Goal: Task Accomplishment & Management: Complete application form

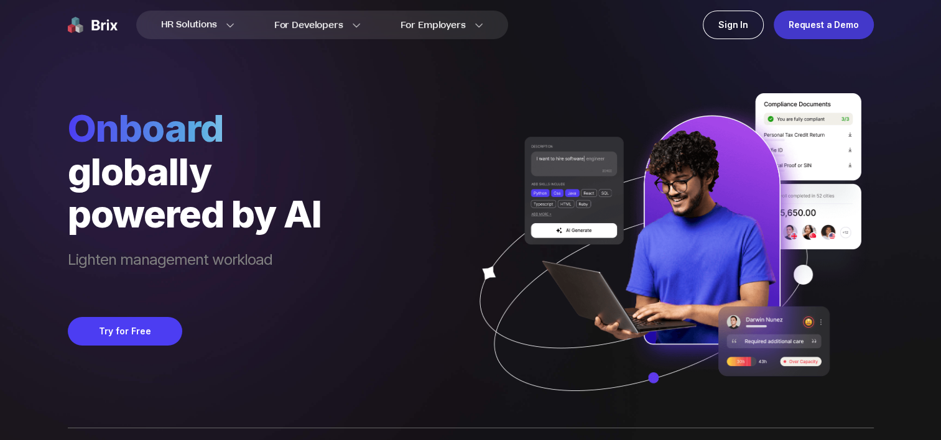
click at [812, 29] on div "Request a Demo" at bounding box center [824, 25] width 100 height 29
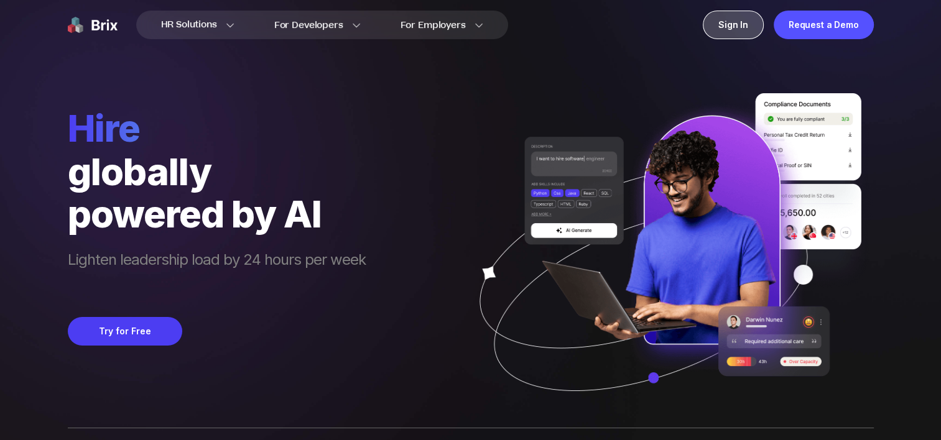
click at [731, 35] on div "Sign In" at bounding box center [733, 25] width 61 height 29
click at [739, 30] on div "Sign In" at bounding box center [733, 25] width 61 height 29
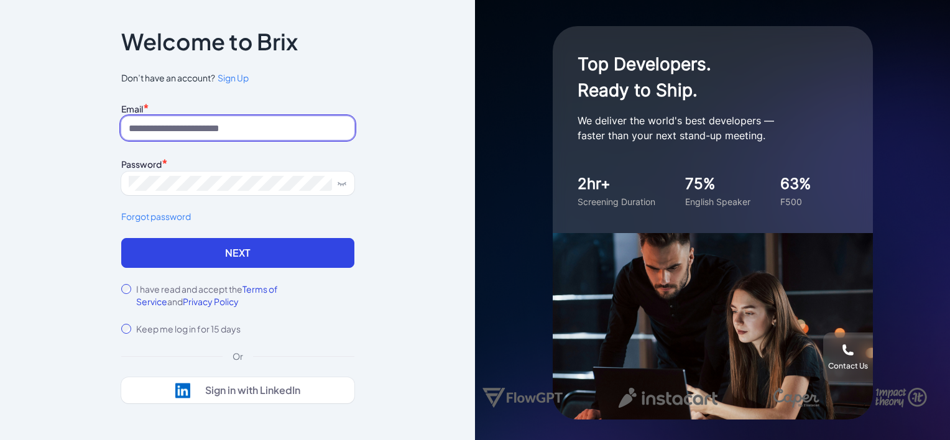
click at [169, 131] on input at bounding box center [237, 128] width 233 height 24
type input "**********"
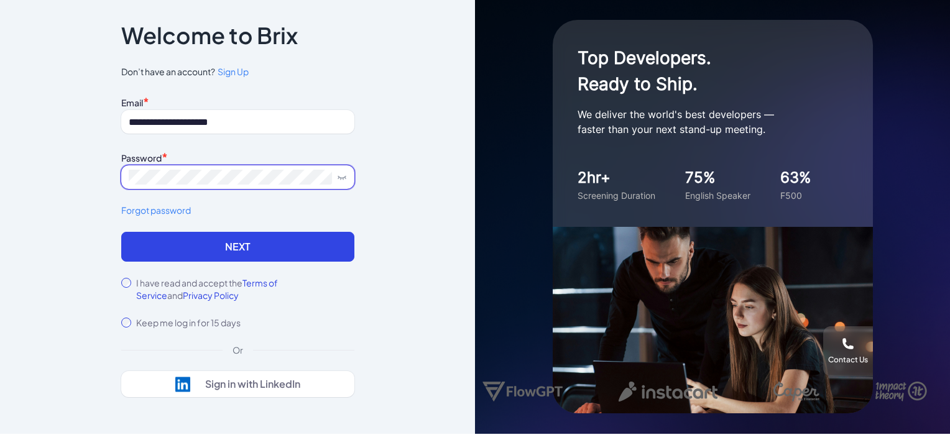
scroll to position [7, 0]
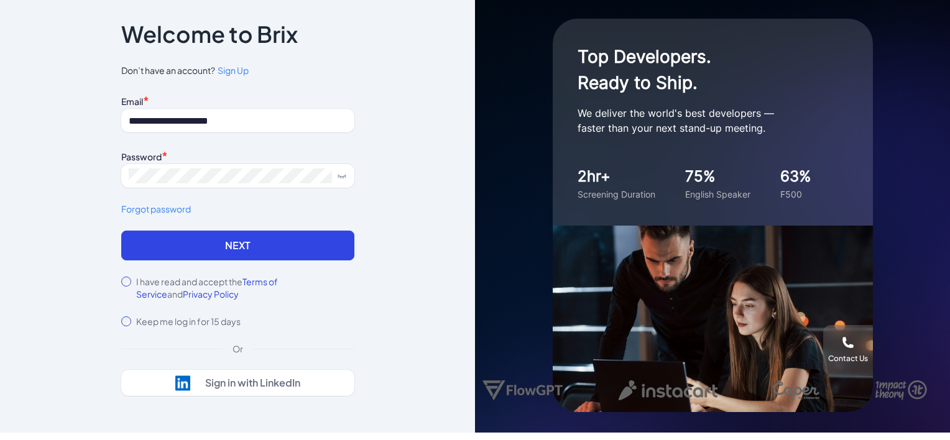
click at [132, 279] on div "I have read and accept the Terms of Service and Privacy Policy" at bounding box center [237, 288] width 233 height 25
click at [233, 65] on span "Sign Up" at bounding box center [233, 70] width 31 height 11
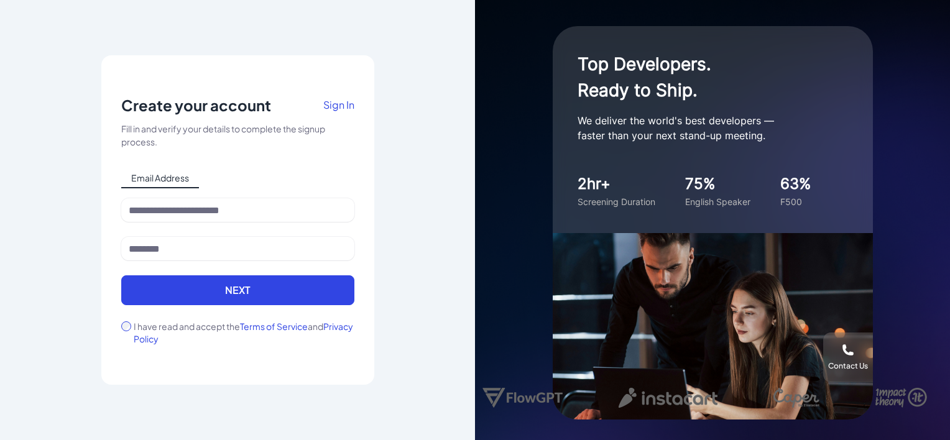
click at [180, 177] on span "Email Address" at bounding box center [160, 179] width 78 height 20
drag, startPoint x: 179, startPoint y: 212, endPoint x: 185, endPoint y: 215, distance: 7.0
click at [179, 212] on input at bounding box center [237, 210] width 233 height 24
drag, startPoint x: 102, startPoint y: 226, endPoint x: 164, endPoint y: 239, distance: 62.8
click at [106, 226] on div "Notice To proceed, please agree to the Terms of Service and Privary Policy . Ca…" at bounding box center [237, 220] width 273 height 330
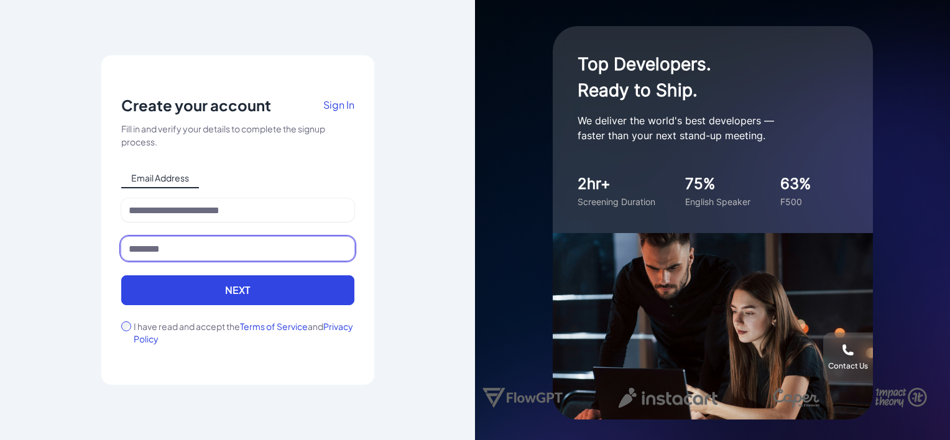
click at [194, 248] on input at bounding box center [237, 249] width 233 height 24
drag, startPoint x: 100, startPoint y: 241, endPoint x: 112, endPoint y: 241, distance: 12.4
click at [101, 241] on div "Notice To proceed, please agree to the Terms of Service and Privary Policy . Ca…" at bounding box center [237, 220] width 475 height 440
click at [388, 198] on div "Notice To proceed, please agree to the Terms of Service and Privary Policy . Ca…" at bounding box center [237, 220] width 475 height 440
click at [185, 187] on span "Email Address" at bounding box center [160, 179] width 78 height 20
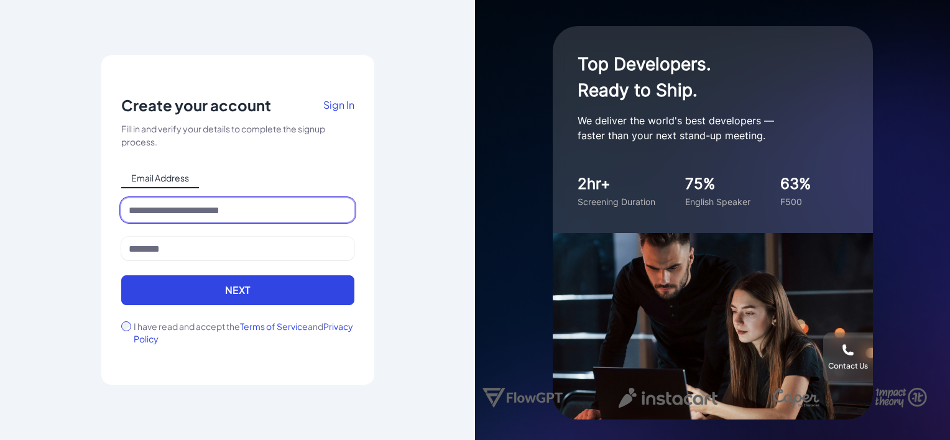
drag, startPoint x: 181, startPoint y: 209, endPoint x: 192, endPoint y: 216, distance: 12.9
click at [180, 211] on input at bounding box center [237, 210] width 233 height 24
type input "**********"
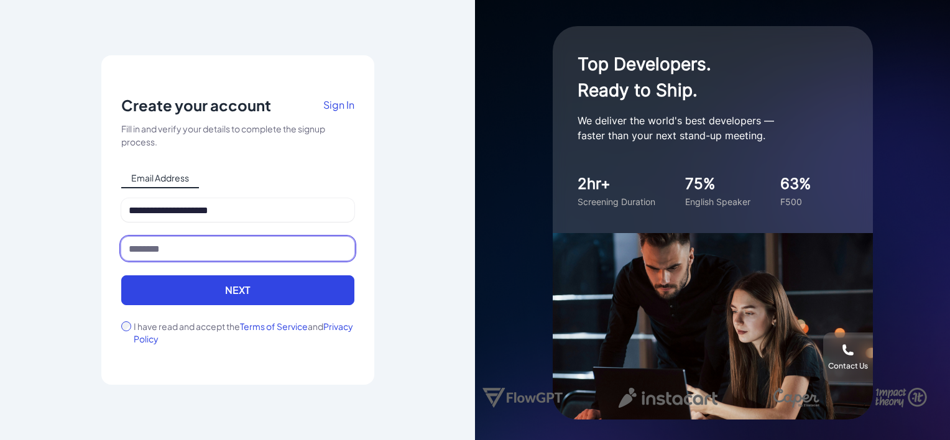
click at [157, 250] on input at bounding box center [237, 249] width 233 height 24
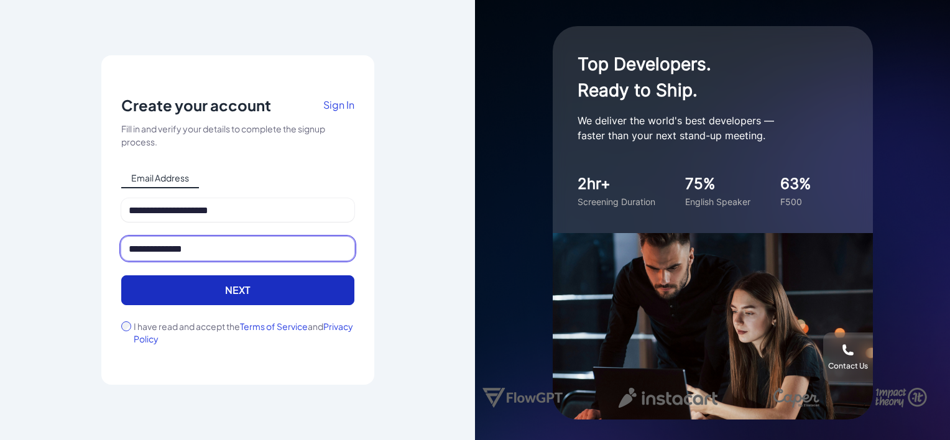
type input "**********"
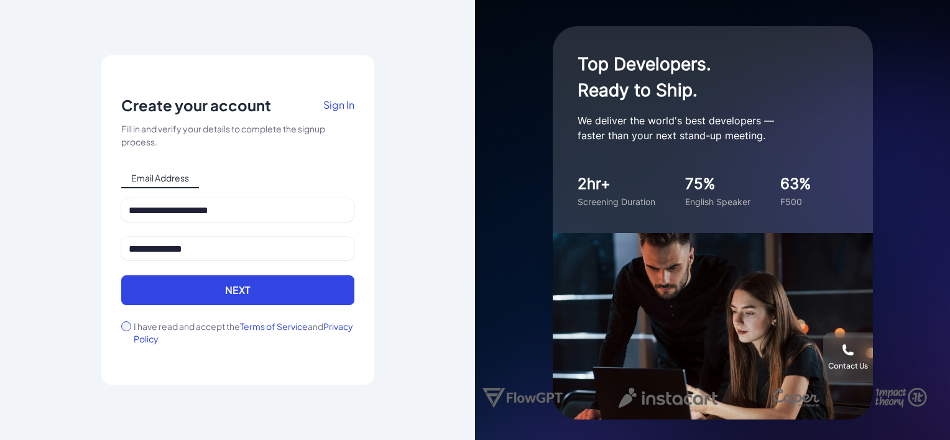
drag, startPoint x: 186, startPoint y: 294, endPoint x: 129, endPoint y: 322, distance: 63.1
click at [131, 321] on form "**********" at bounding box center [237, 271] width 233 height 147
drag, startPoint x: 174, startPoint y: 303, endPoint x: 182, endPoint y: 302, distance: 8.2
click at [174, 303] on button "Next" at bounding box center [237, 291] width 233 height 30
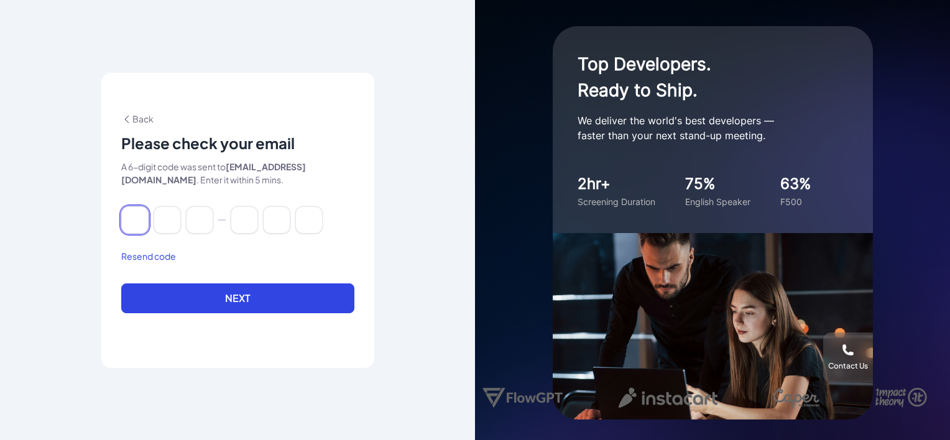
click at [134, 215] on input at bounding box center [134, 219] width 27 height 27
paste input "******"
type input "*"
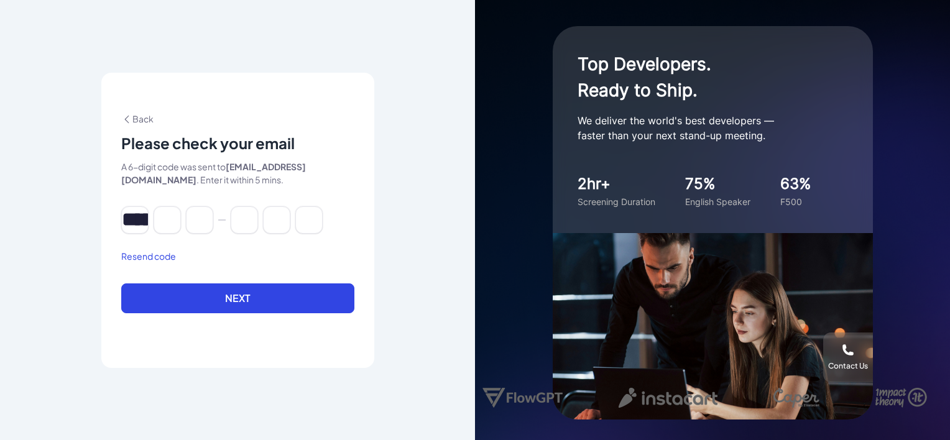
type input "*"
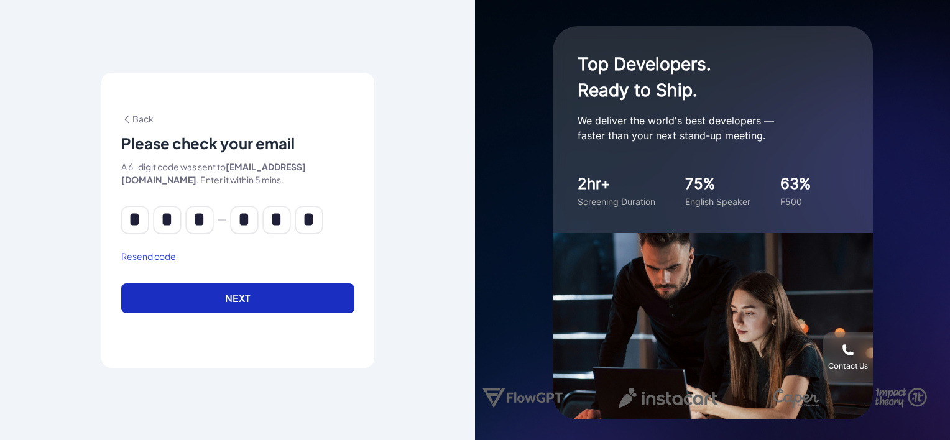
click at [253, 295] on button "Next" at bounding box center [237, 299] width 233 height 30
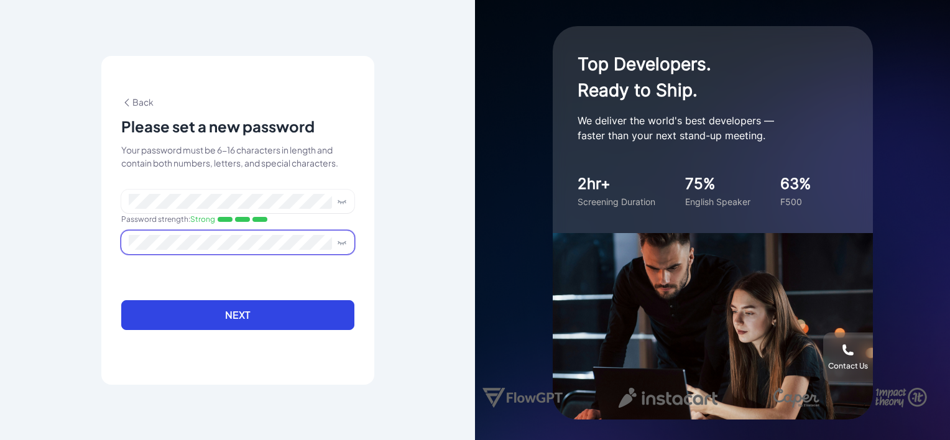
click at [224, 249] on span at bounding box center [237, 243] width 233 height 24
click at [266, 315] on button "Next" at bounding box center [237, 315] width 233 height 30
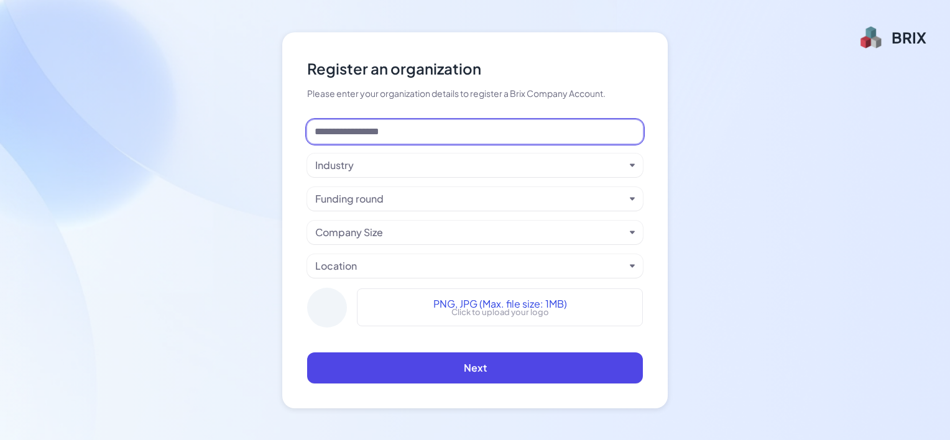
click at [495, 138] on input at bounding box center [475, 132] width 336 height 24
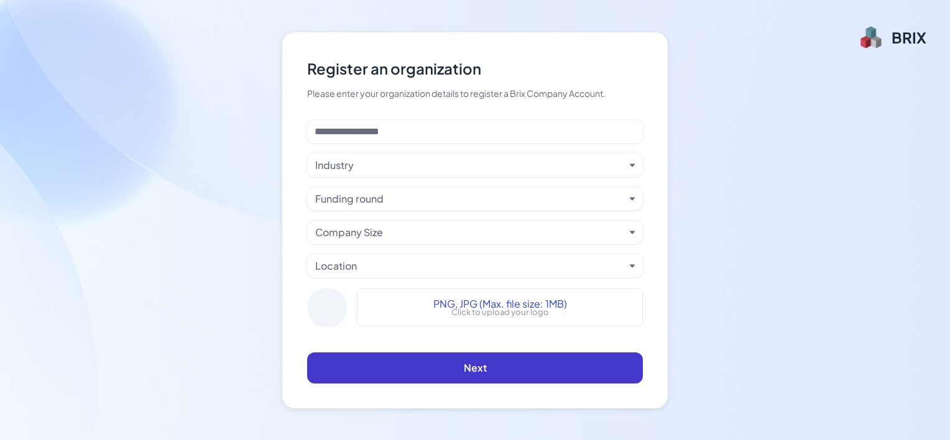
drag, startPoint x: 476, startPoint y: 365, endPoint x: 565, endPoint y: 381, distance: 90.3
click at [476, 365] on span "Next" at bounding box center [475, 367] width 23 height 13
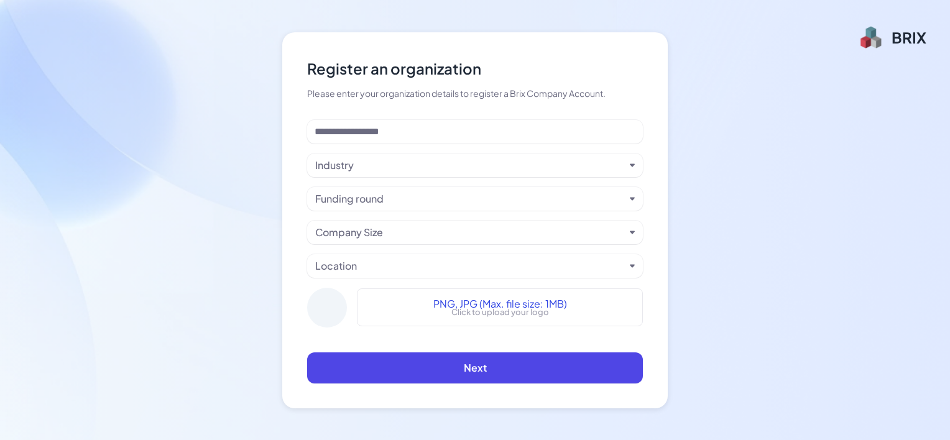
scroll to position [1, 0]
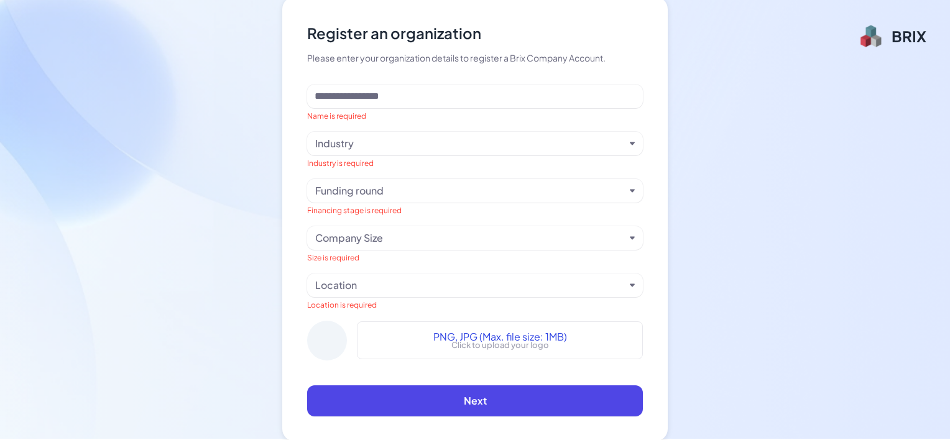
click at [385, 189] on div "Funding round" at bounding box center [470, 190] width 310 height 15
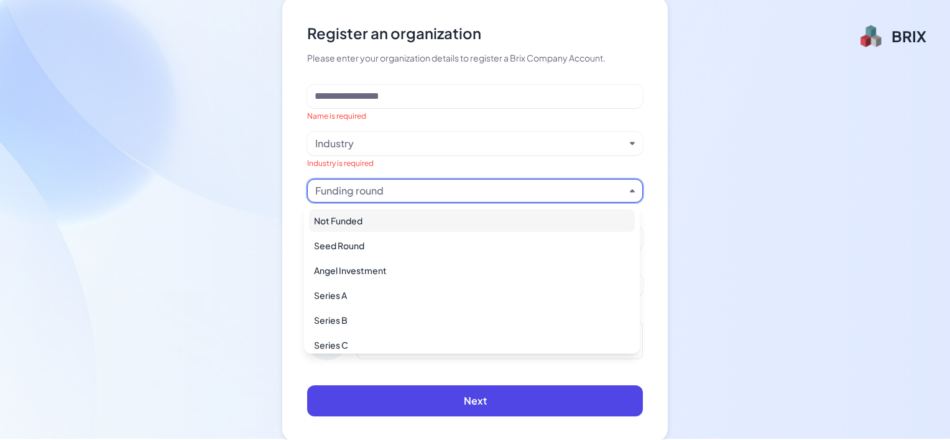
click at [385, 189] on div "Funding round" at bounding box center [470, 190] width 310 height 15
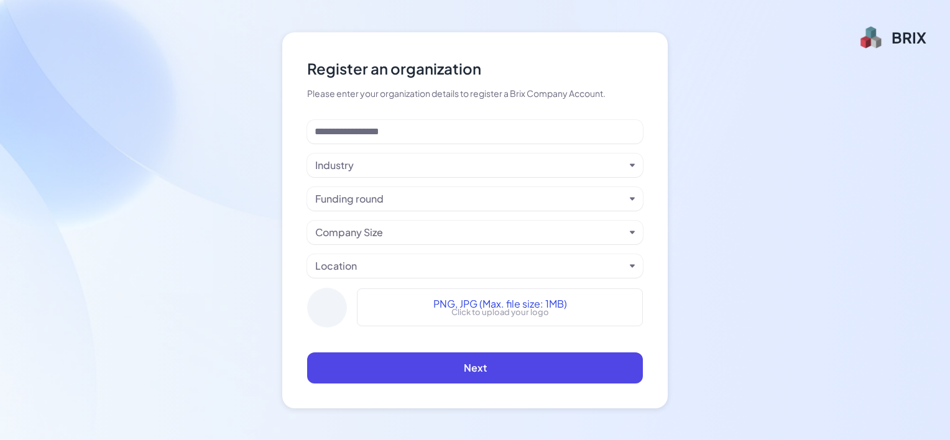
click at [550, 309] on span "PNG, JPG (Max. file size: 1MB)" at bounding box center [500, 304] width 134 height 15
click at [435, 234] on div "Company Size" at bounding box center [470, 232] width 310 height 15
click at [416, 205] on div "Funding round" at bounding box center [470, 199] width 310 height 15
click at [416, 204] on div "Funding round" at bounding box center [470, 199] width 310 height 15
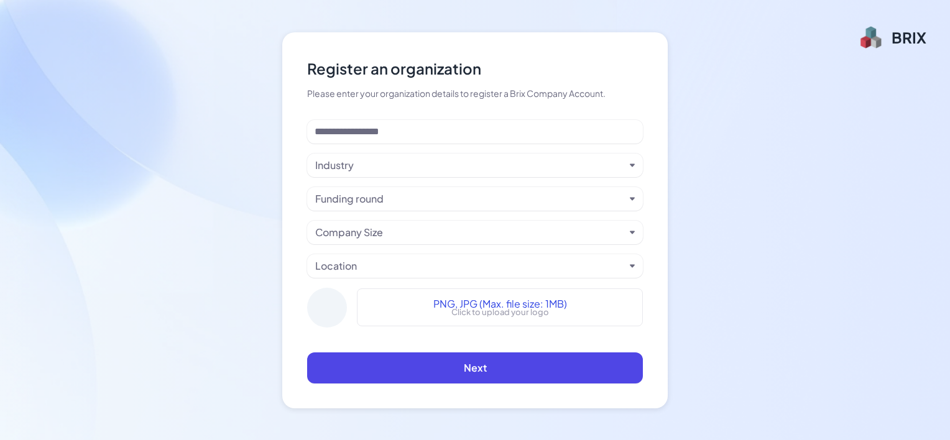
click at [400, 173] on div "Industry" at bounding box center [475, 166] width 336 height 24
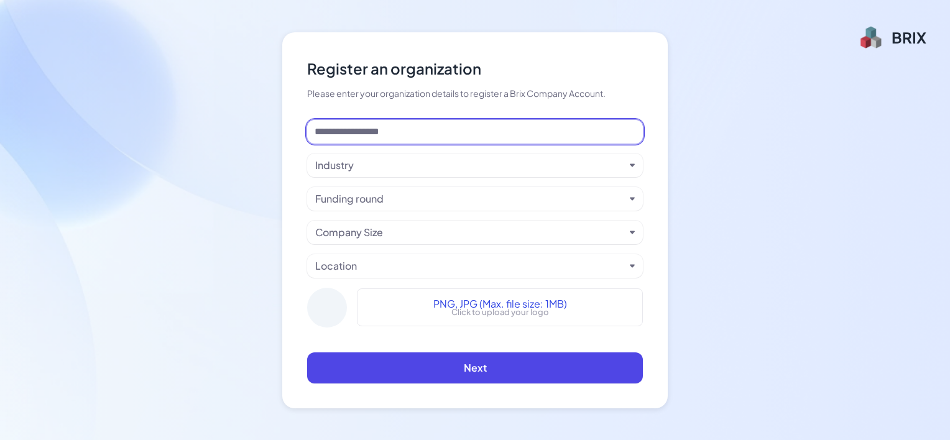
click at [442, 135] on input at bounding box center [475, 132] width 336 height 24
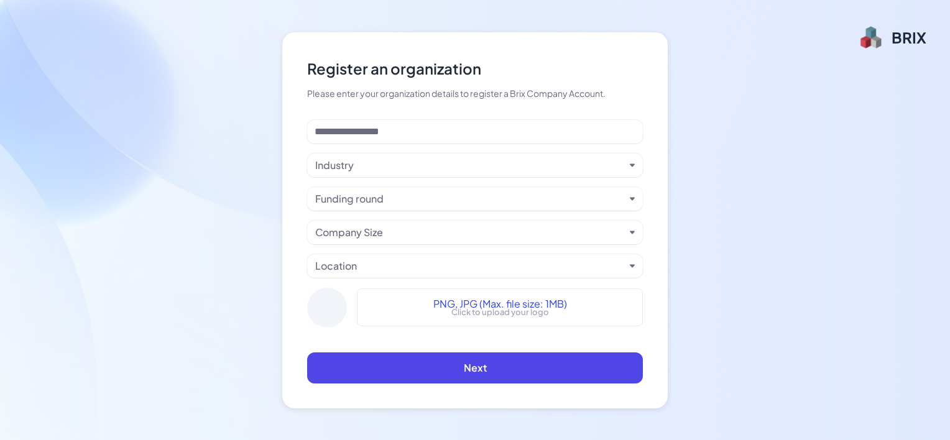
click at [881, 47] on div at bounding box center [871, 37] width 27 height 25
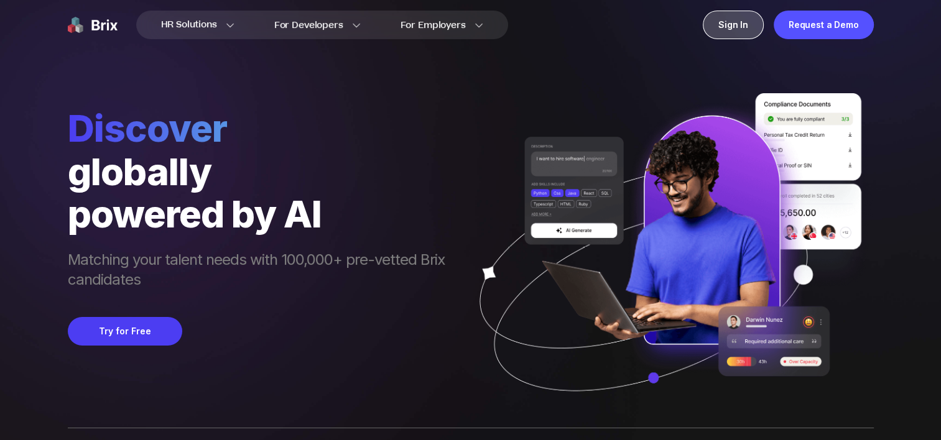
click at [746, 24] on div "Sign In" at bounding box center [733, 25] width 61 height 29
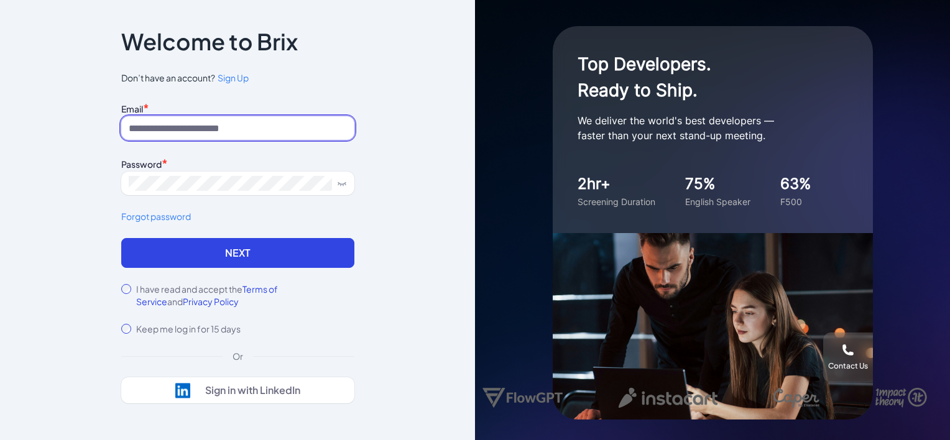
click at [197, 124] on input at bounding box center [237, 128] width 233 height 24
type input "**********"
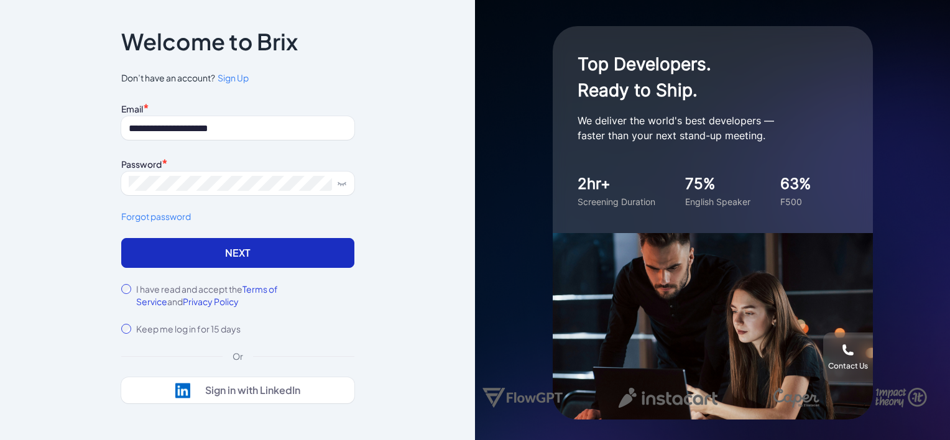
click at [199, 257] on button "Next" at bounding box center [237, 253] width 233 height 30
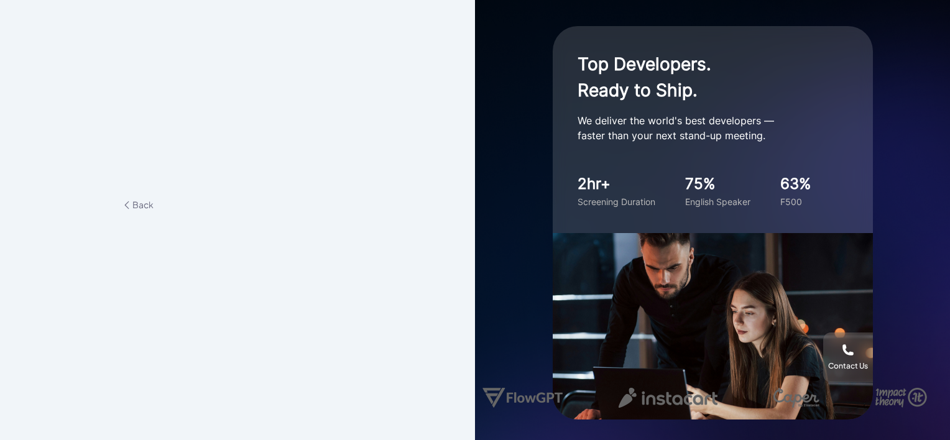
click at [236, 209] on div "Back" at bounding box center [237, 204] width 233 height 13
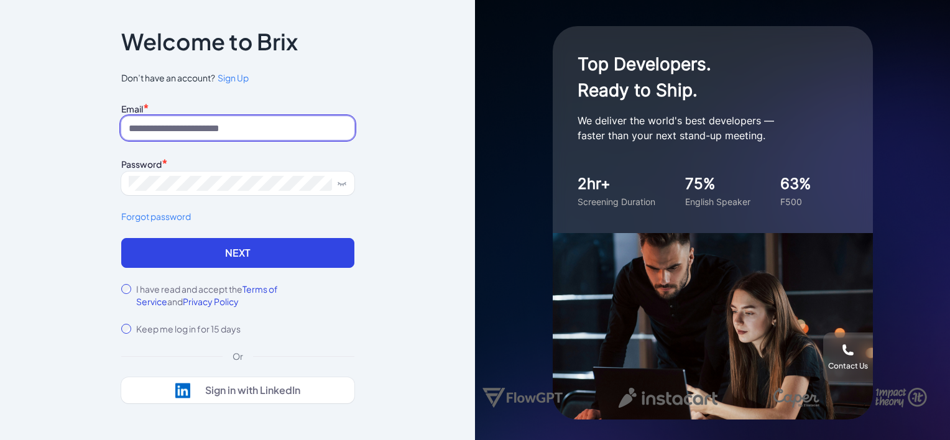
type input "**********"
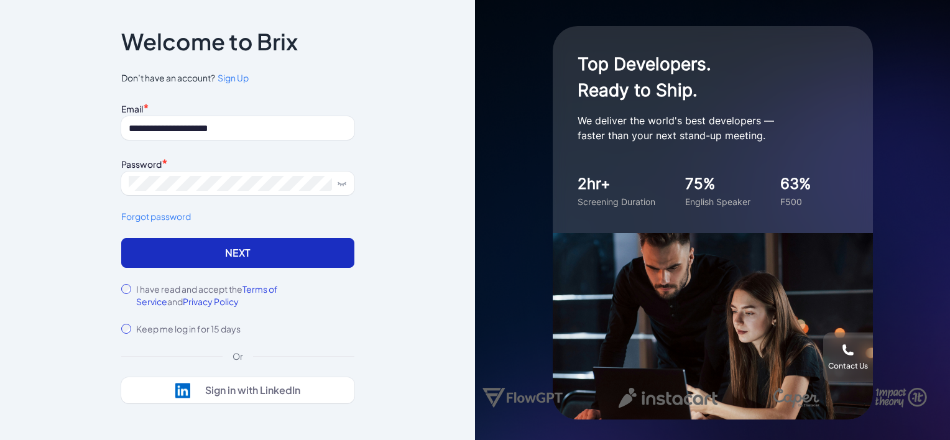
click at [177, 265] on button "Next" at bounding box center [237, 253] width 233 height 30
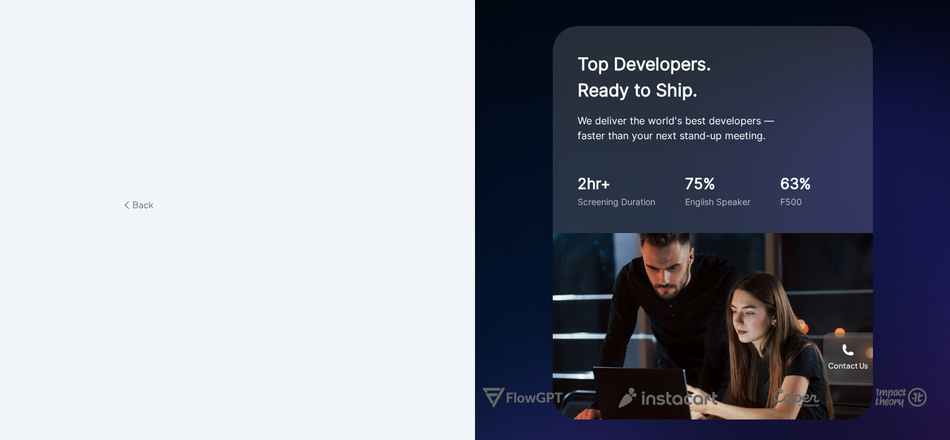
click at [642, 172] on div "Top Developers. Ready to Ship. We deliver the world's best developers — faster …" at bounding box center [713, 129] width 320 height 207
click at [134, 208] on span "Back" at bounding box center [137, 204] width 32 height 11
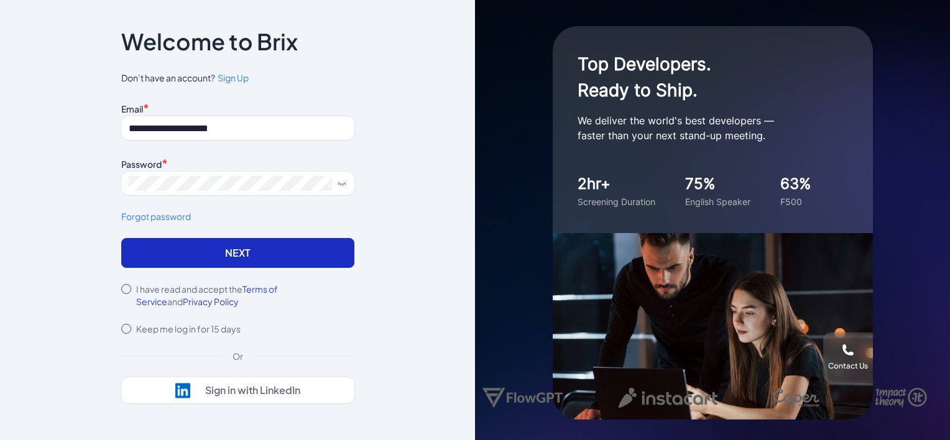
click at [242, 247] on button "Next" at bounding box center [237, 253] width 233 height 30
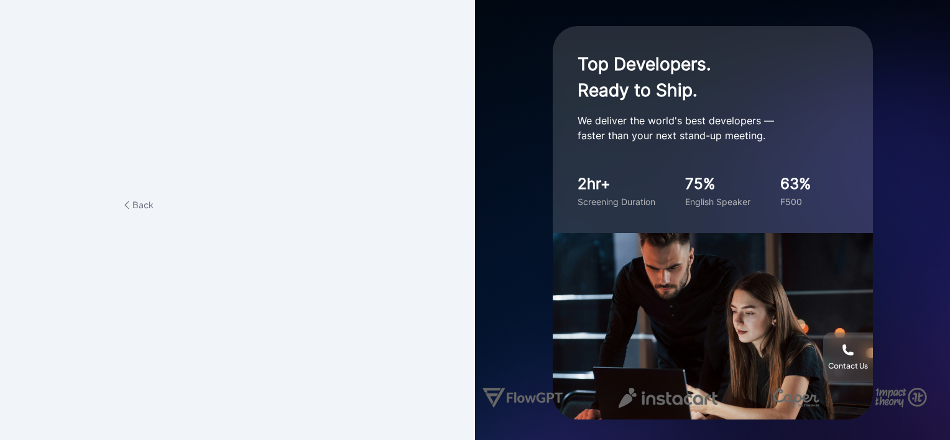
drag, startPoint x: 405, startPoint y: 54, endPoint x: 466, endPoint y: 89, distance: 69.7
click at [407, 55] on div "**********" at bounding box center [237, 220] width 475 height 440
drag, startPoint x: 843, startPoint y: 353, endPoint x: 820, endPoint y: 300, distance: 58.0
click at [820, 300] on div "Top Developers. Ready to Ship. We deliver the world's best developers — faster …" at bounding box center [713, 223] width 320 height 394
click at [571, 175] on div "Top Developers. Ready to Ship. We deliver the world's best developers — faster …" at bounding box center [713, 129] width 320 height 207
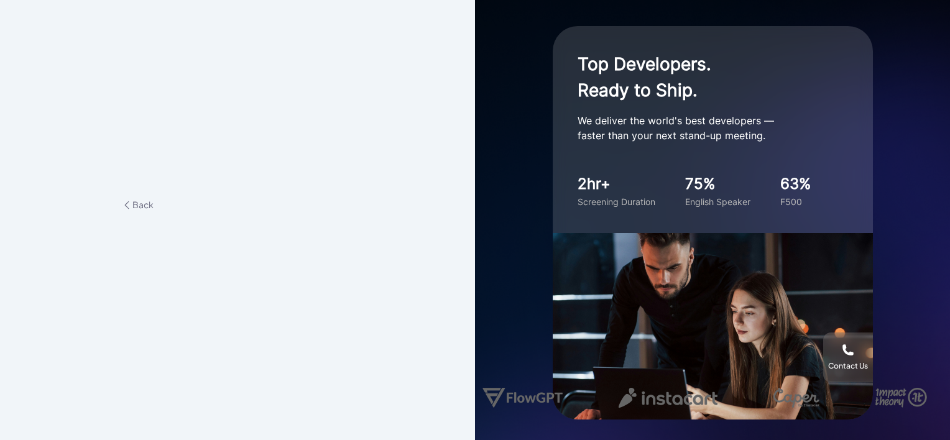
click at [593, 185] on div "2hr+" at bounding box center [617, 184] width 78 height 22
click at [843, 356] on div "Contact Us" at bounding box center [848, 357] width 50 height 27
